Goal: Task Accomplishment & Management: Manage account settings

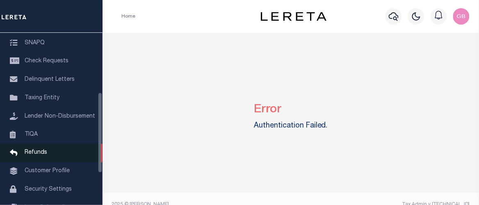
scroll to position [194, 0]
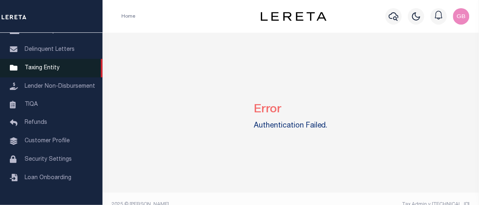
click at [42, 71] on span "Taxing Entity" at bounding box center [42, 68] width 35 height 6
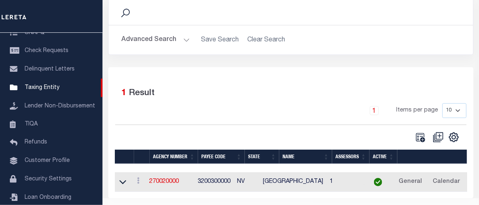
scroll to position [87, 0]
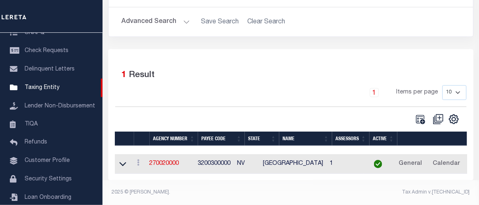
click at [158, 17] on button "Advanced Search" at bounding box center [156, 22] width 68 height 16
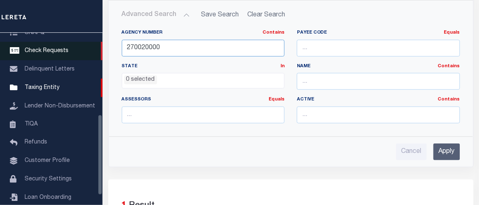
drag, startPoint x: 171, startPoint y: 44, endPoint x: 74, endPoint y: 41, distance: 96.5
click at [48, 48] on div "Home Taxers Profile" at bounding box center [239, 124] width 479 height 423
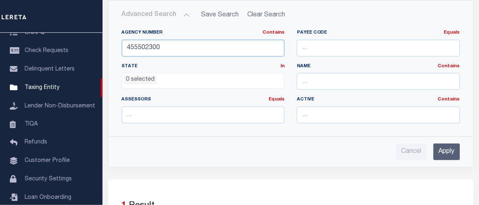
type input "455502300"
click at [451, 153] on input "Apply" at bounding box center [447, 152] width 27 height 17
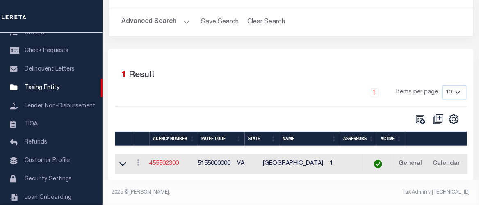
click at [176, 161] on link "455502300" at bounding box center [165, 164] width 30 height 6
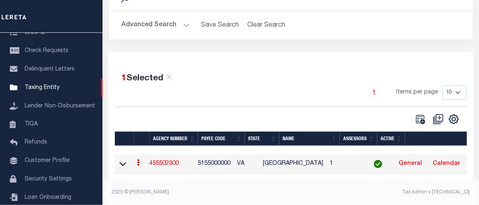
scroll to position [85, 0]
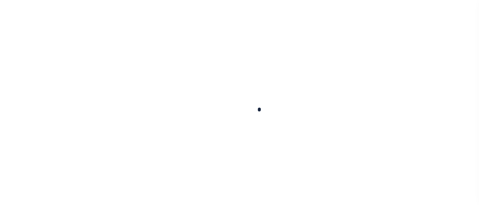
select select
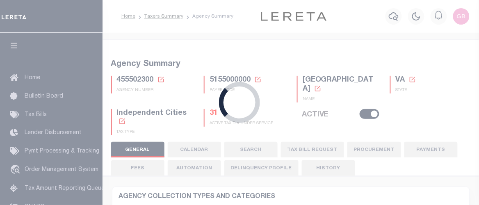
checkbox input "false"
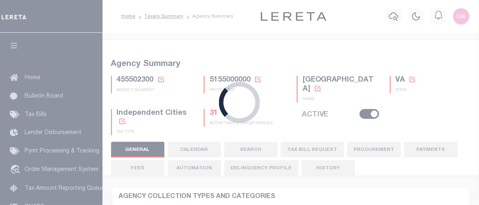
type input "5155000000"
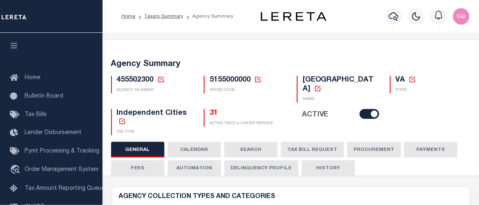
click at [185, 148] on button "CALENDAR" at bounding box center [194, 150] width 53 height 16
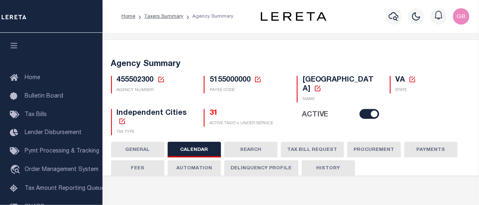
checkbox input "false"
type input "1"
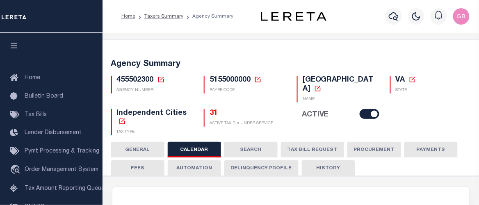
click at [194, 148] on button "CALENDAR" at bounding box center [194, 150] width 53 height 16
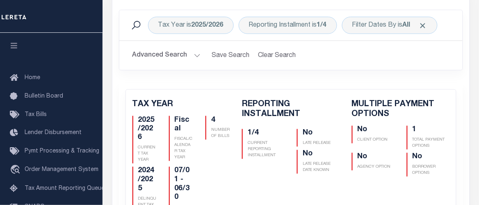
scroll to position [205, 0]
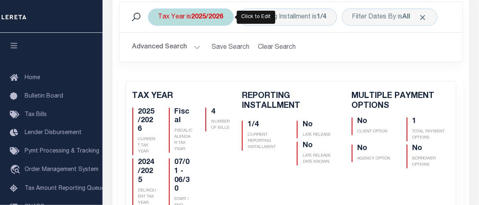
click at [181, 17] on div "Tax Year is 2025/2026" at bounding box center [191, 17] width 86 height 17
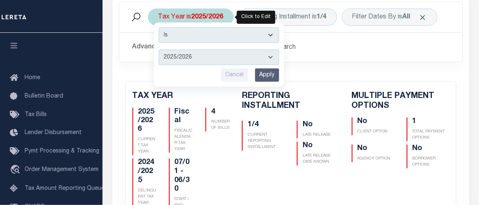
click at [183, 60] on select "2026/2027 2025/2026 2024/2025 2023/2024 2022/2023 2021/2022 2020/2021 2019/2020…" at bounding box center [219, 58] width 121 height 16
select select "2022/2023"
click at [159, 50] on select "2026/2027 2025/2026 2024/2025 2023/2024 2022/2023 2021/2022 2020/2021 2019/2020…" at bounding box center [219, 58] width 121 height 16
click at [267, 74] on input "Apply" at bounding box center [267, 76] width 24 height 14
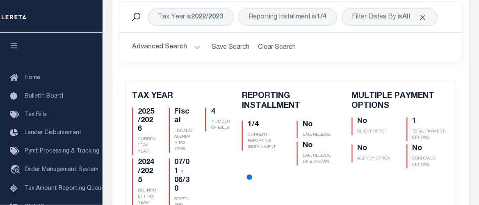
checkbox input "false"
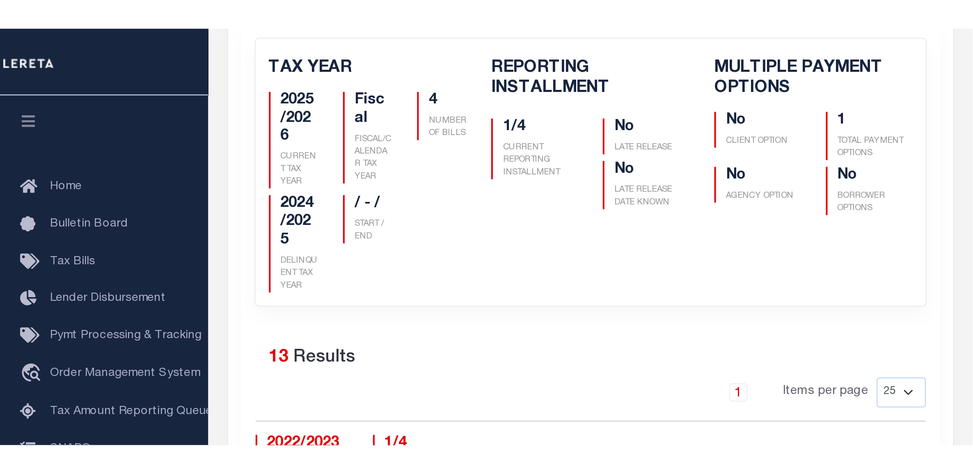
scroll to position [256, 0]
